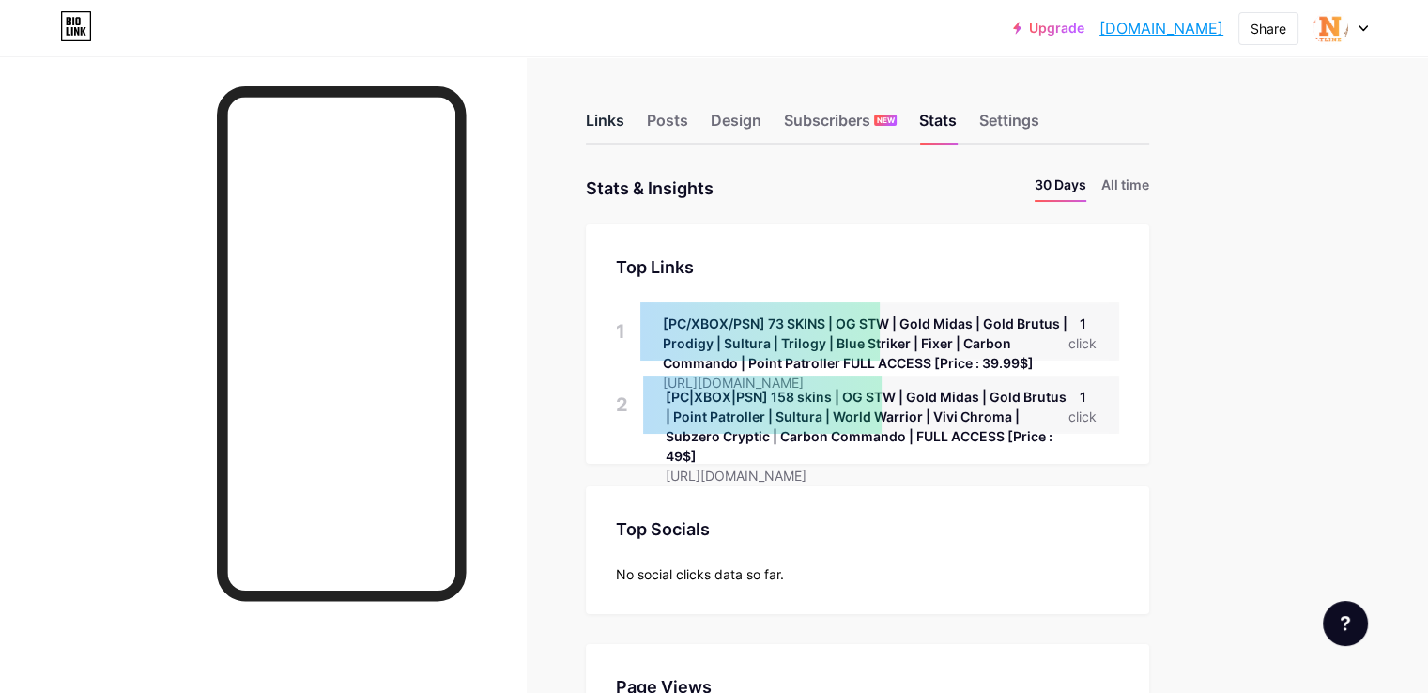
click at [624, 109] on div "Links" at bounding box center [605, 126] width 38 height 34
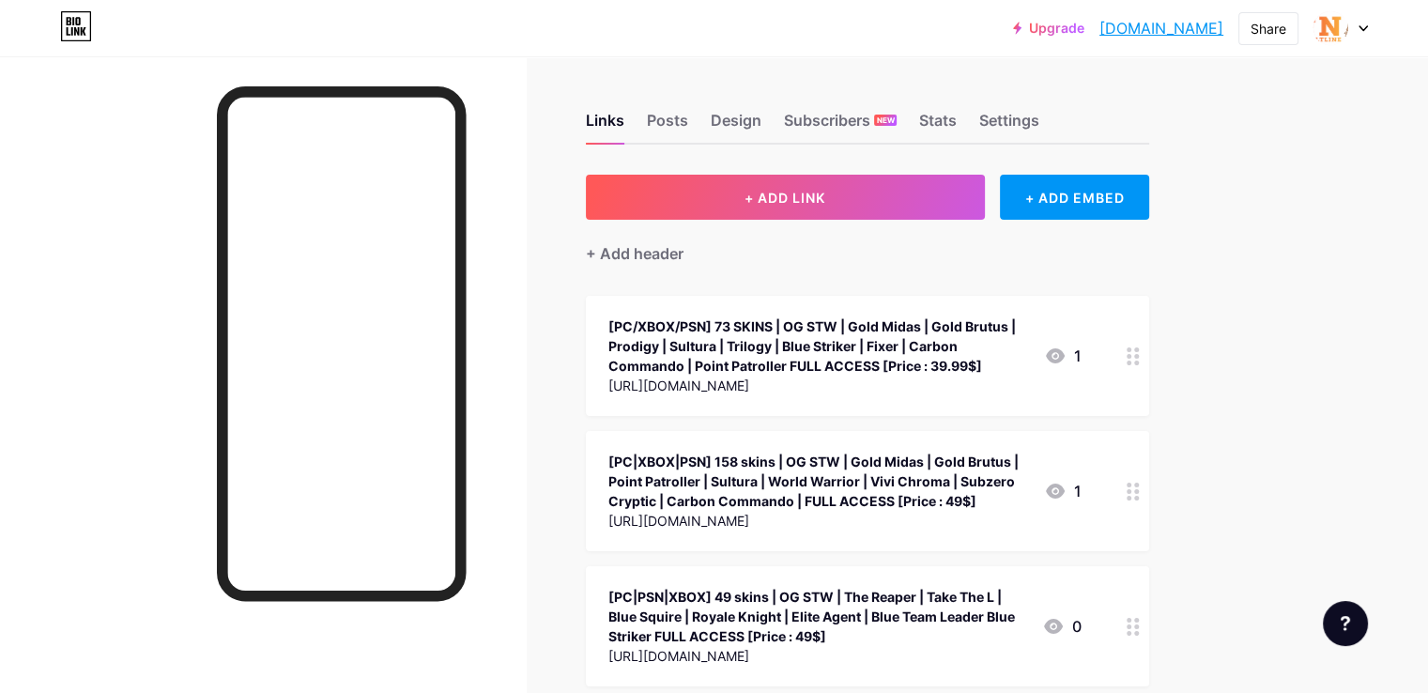
click at [1029, 474] on div "[PC|XBOX|PSN] 158 skins | OG STW | Gold Midas | Gold Brutus | Point Patroller |…" at bounding box center [818, 481] width 421 height 59
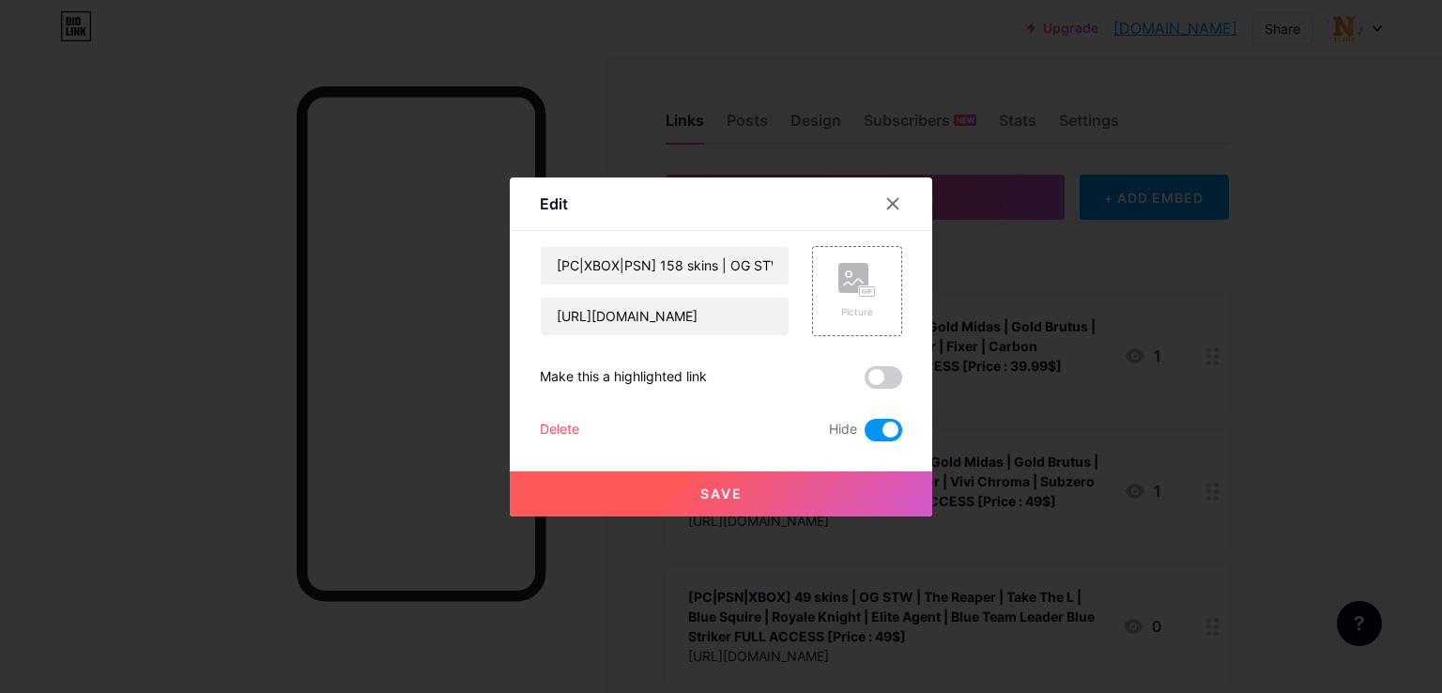
click at [1010, 350] on div at bounding box center [721, 346] width 1442 height 693
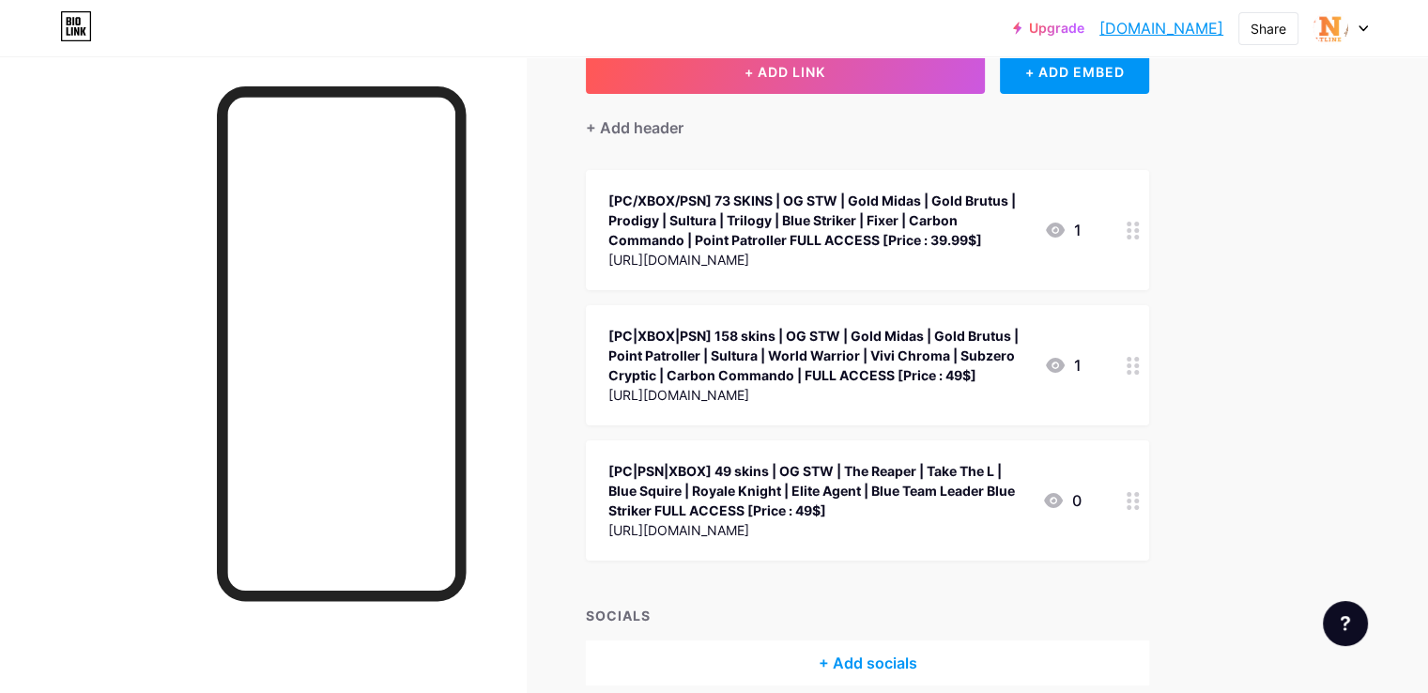
scroll to position [94, 0]
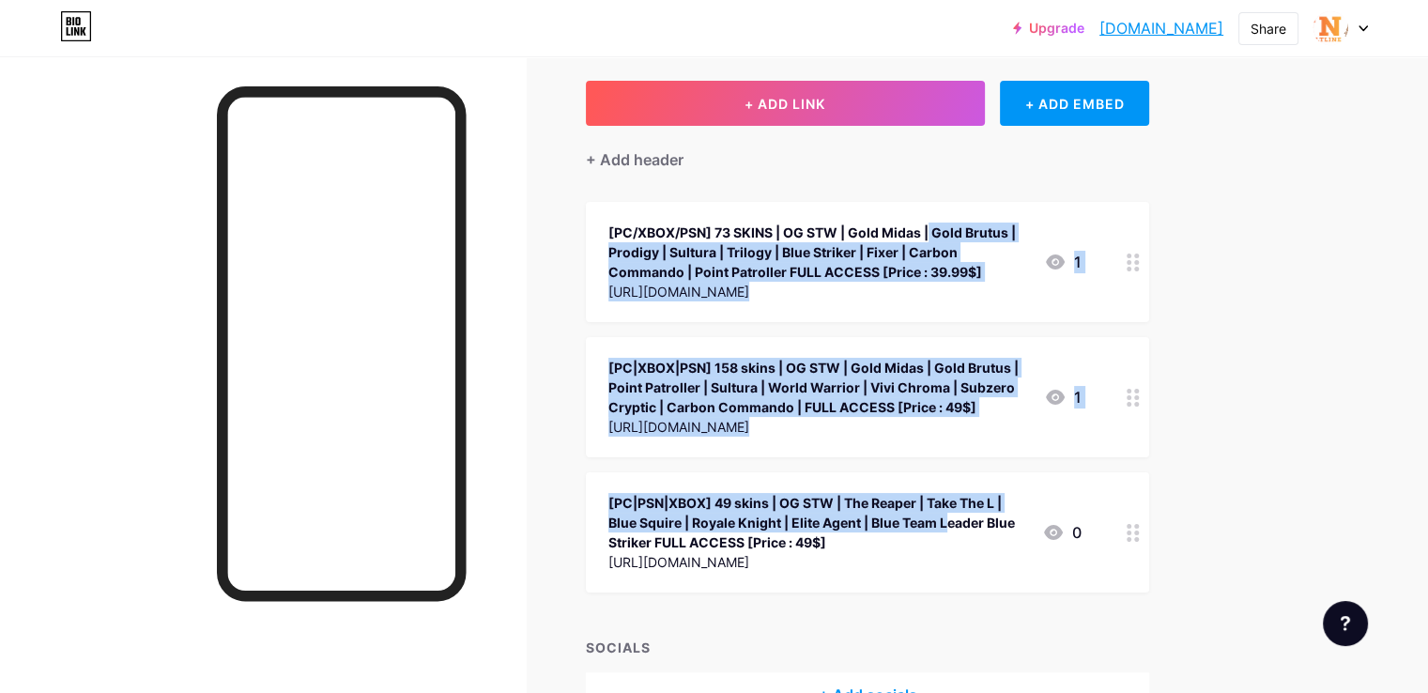
drag, startPoint x: 943, startPoint y: 515, endPoint x: 926, endPoint y: 222, distance: 294.4
click at [926, 222] on span "[PC/XBOX/PSN] 73 SKINS | OG STW | Gold Midas | Gold Brutus | Prodigy | Sultura …" at bounding box center [867, 397] width 563 height 391
click at [1347, 430] on div "Upgrade [DOMAIN_NAME]... [DOMAIN_NAME] Share Switch accounts FN Vaultline [DOMA…" at bounding box center [714, 358] width 1428 height 905
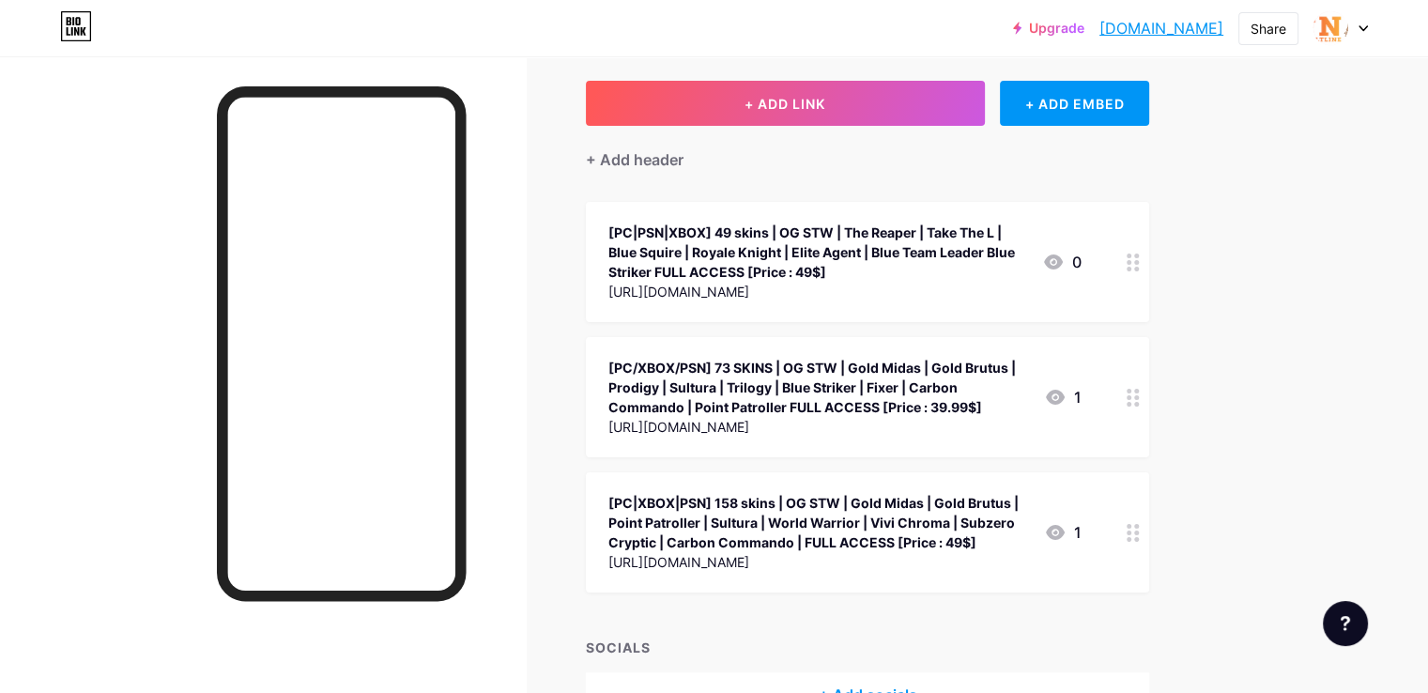
click at [962, 279] on div "[PC|PSN|XBOX] 49 skins | OG STW | The Reaper | Take The L | Blue Squire | Royal…" at bounding box center [817, 251] width 419 height 59
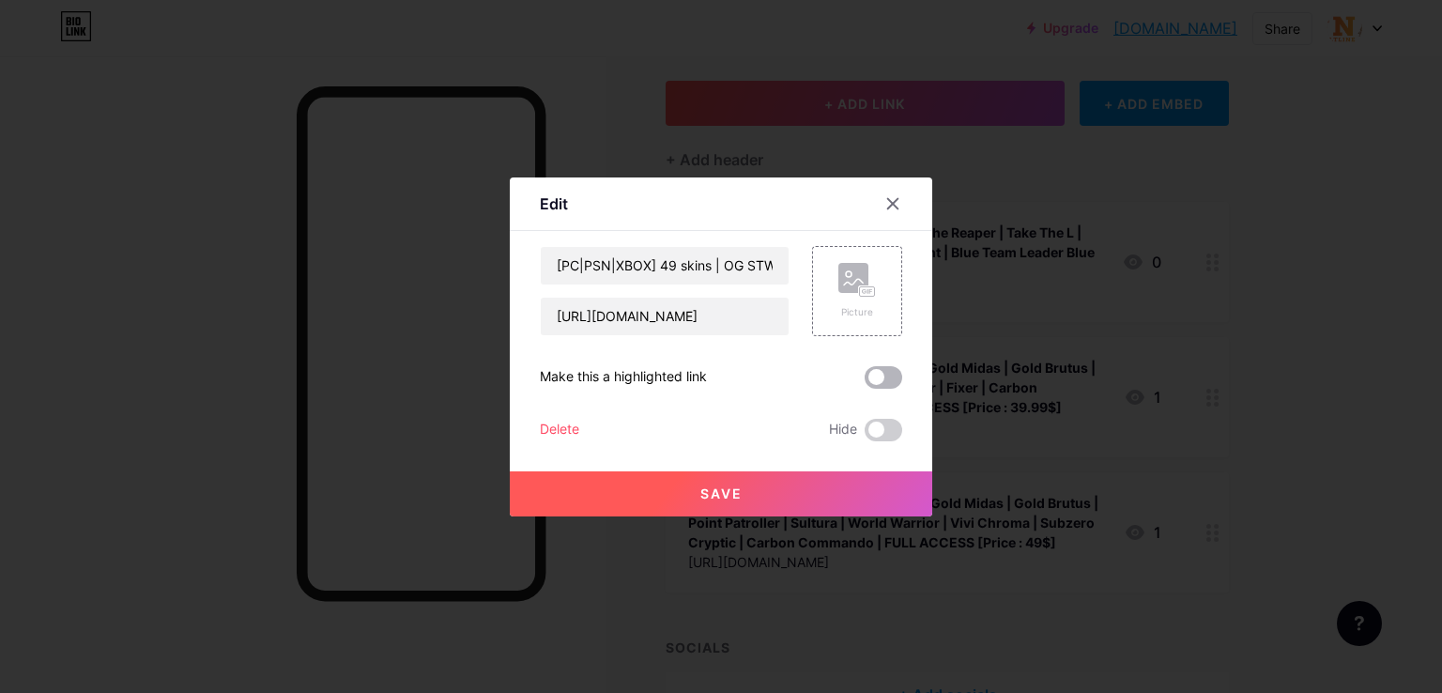
click at [882, 366] on span at bounding box center [884, 377] width 38 height 23
click at [865, 382] on input "checkbox" at bounding box center [865, 382] width 0 height 0
click at [735, 478] on button "Save" at bounding box center [721, 493] width 422 height 45
